Goal: Answer question/provide support: Share knowledge or assist other users

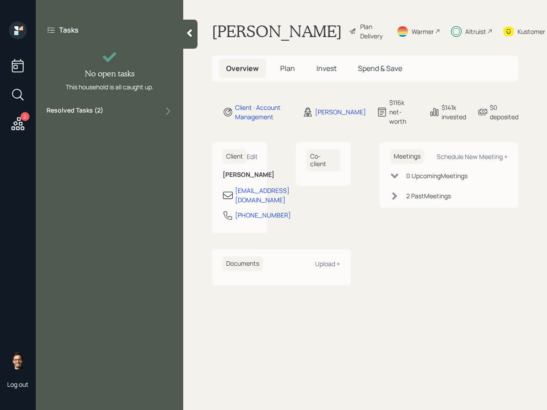
click at [101, 109] on label "Resolved Tasks ( 2 )" at bounding box center [74, 111] width 57 height 11
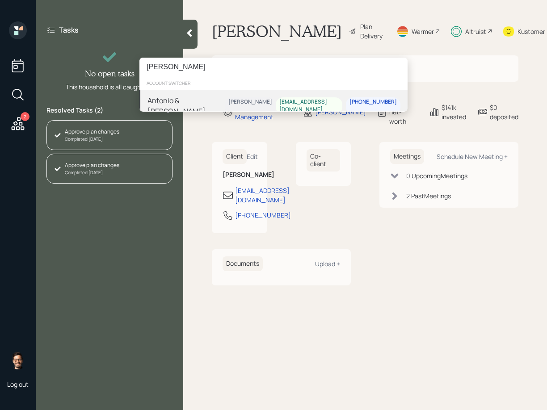
type input "[PERSON_NAME]"
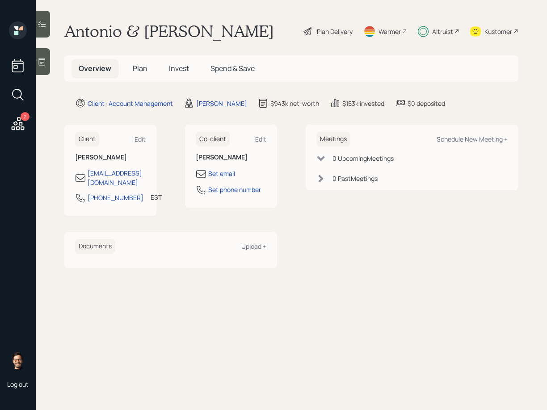
click at [47, 28] on div at bounding box center [43, 24] width 14 height 27
